Goal: Information Seeking & Learning: Check status

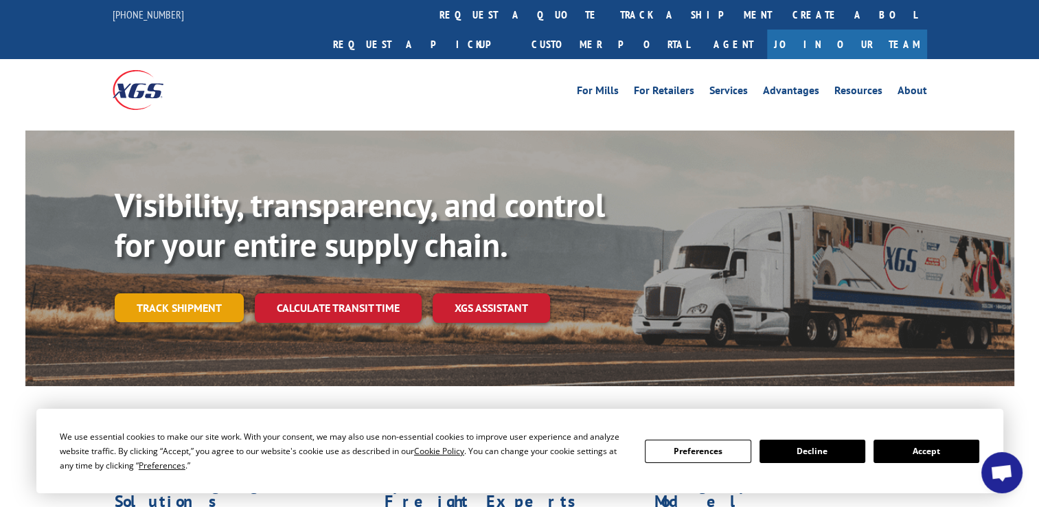
click at [197, 293] on link "Track shipment" at bounding box center [179, 307] width 129 height 29
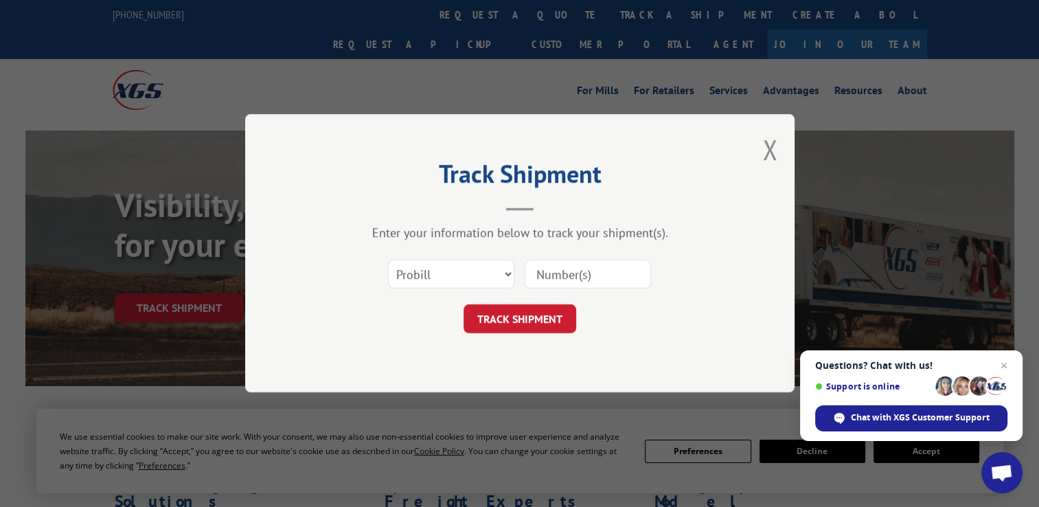
click at [558, 273] on input at bounding box center [588, 274] width 126 height 29
paste input "17664953"
type input "17664953"
click at [494, 323] on button "TRACK SHIPMENT" at bounding box center [520, 319] width 113 height 29
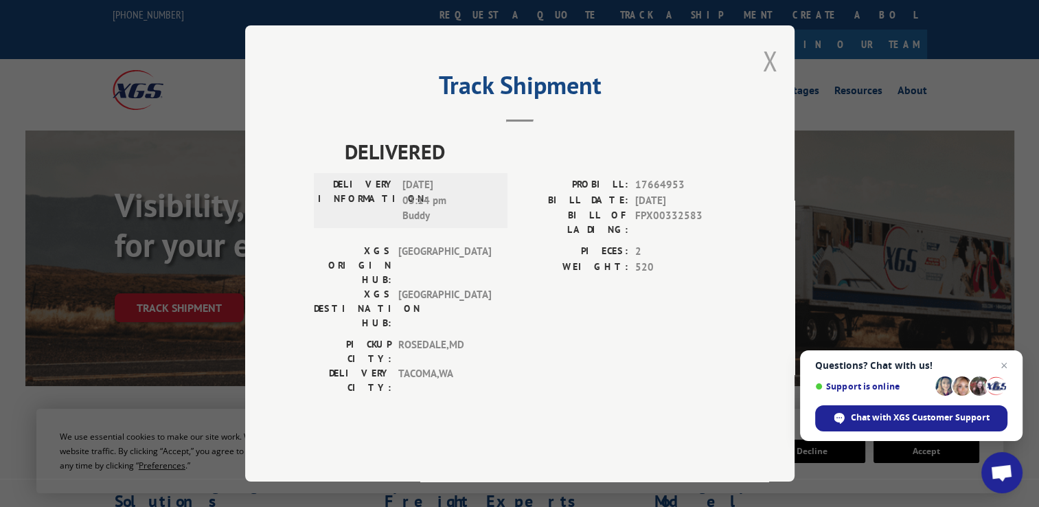
click at [772, 79] on button "Close modal" at bounding box center [770, 61] width 15 height 36
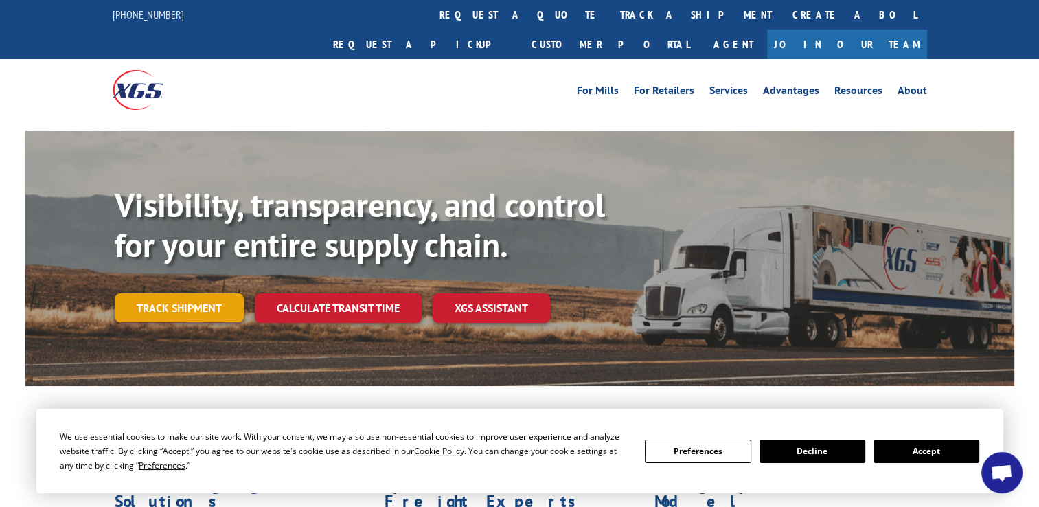
click at [204, 293] on link "Track shipment" at bounding box center [179, 307] width 129 height 29
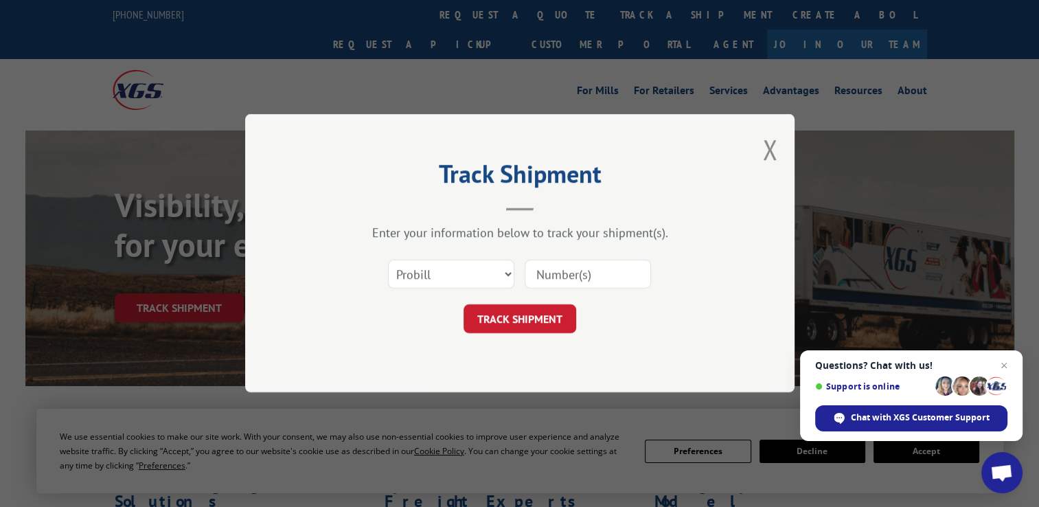
click at [578, 266] on input at bounding box center [588, 274] width 126 height 29
paste input "17664953"
click at [578, 266] on input "17664953" at bounding box center [588, 274] width 126 height 29
type input "17664953"
click at [532, 317] on button "TRACK SHIPMENT" at bounding box center [520, 319] width 113 height 29
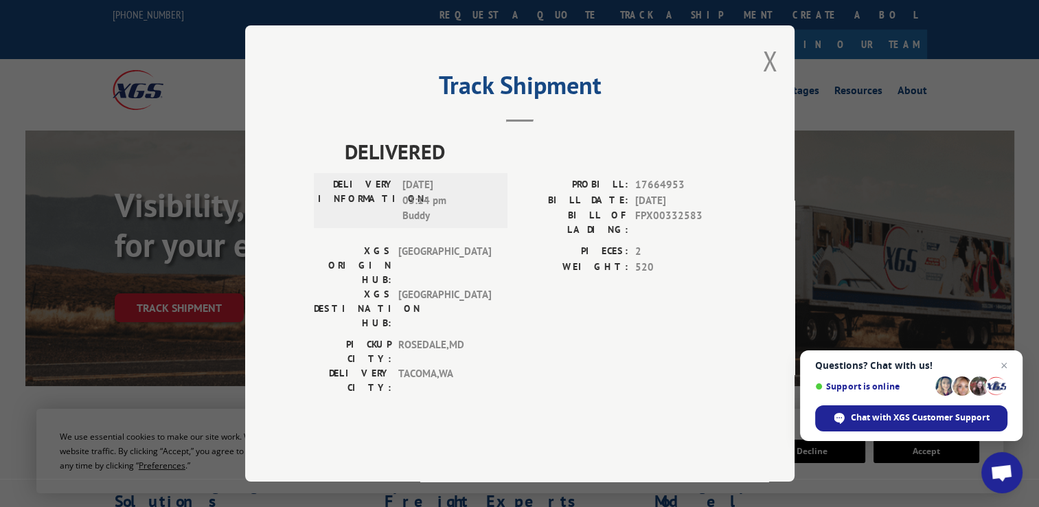
click at [313, 69] on div "Track Shipment DELIVERED DELIVERY INFORMATION: [DATE] 03:14 pm [PERSON_NAME]: 1…" at bounding box center [520, 253] width 550 height 456
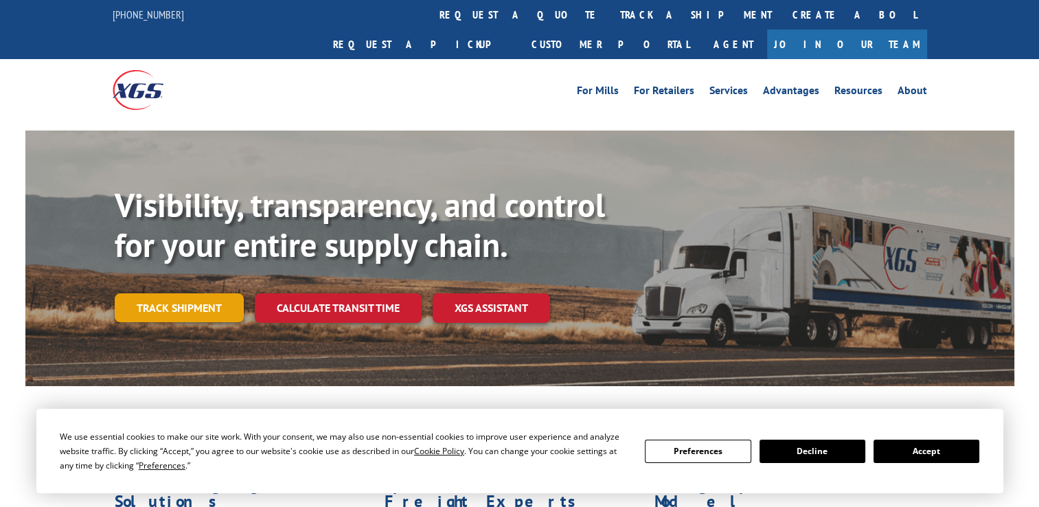
click at [188, 293] on link "Track shipment" at bounding box center [179, 307] width 129 height 29
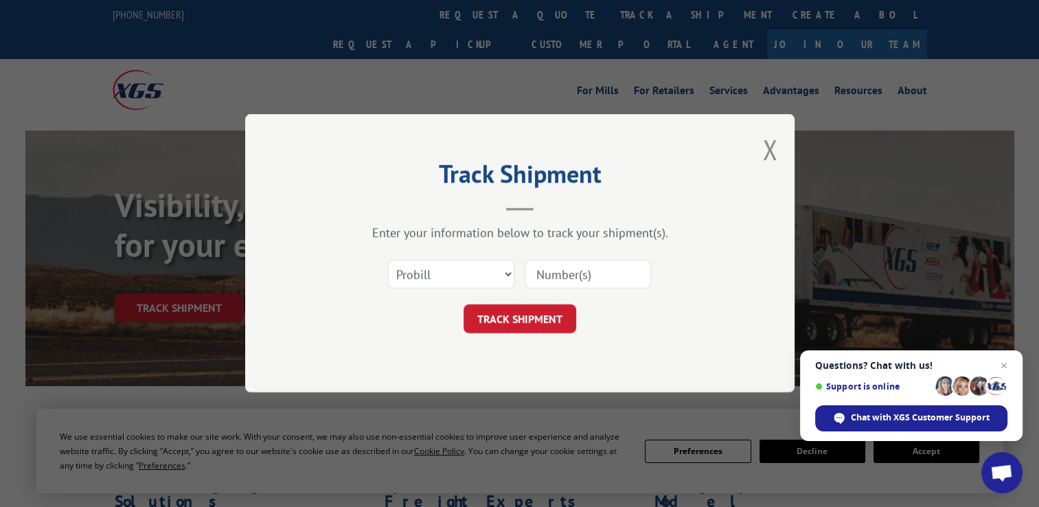
click at [557, 276] on input at bounding box center [588, 274] width 126 height 29
paste input "17694055"
type input "17694055"
click at [519, 314] on button "TRACK SHIPMENT" at bounding box center [520, 319] width 113 height 29
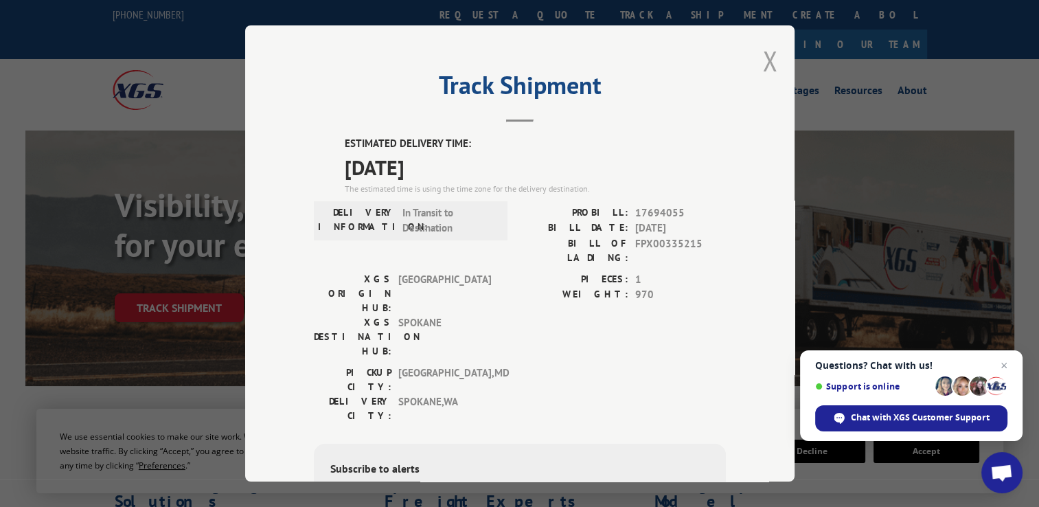
click at [766, 54] on button "Close modal" at bounding box center [770, 61] width 15 height 36
